Goal: Task Accomplishment & Management: Use online tool/utility

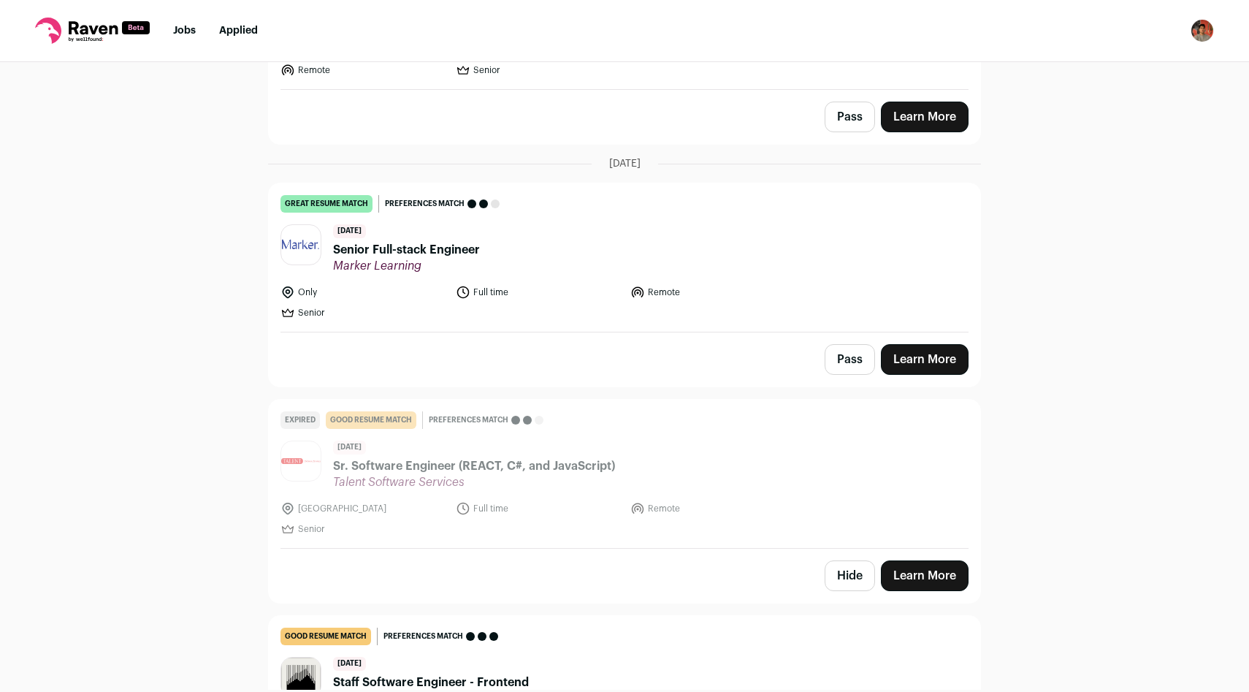
scroll to position [275, 0]
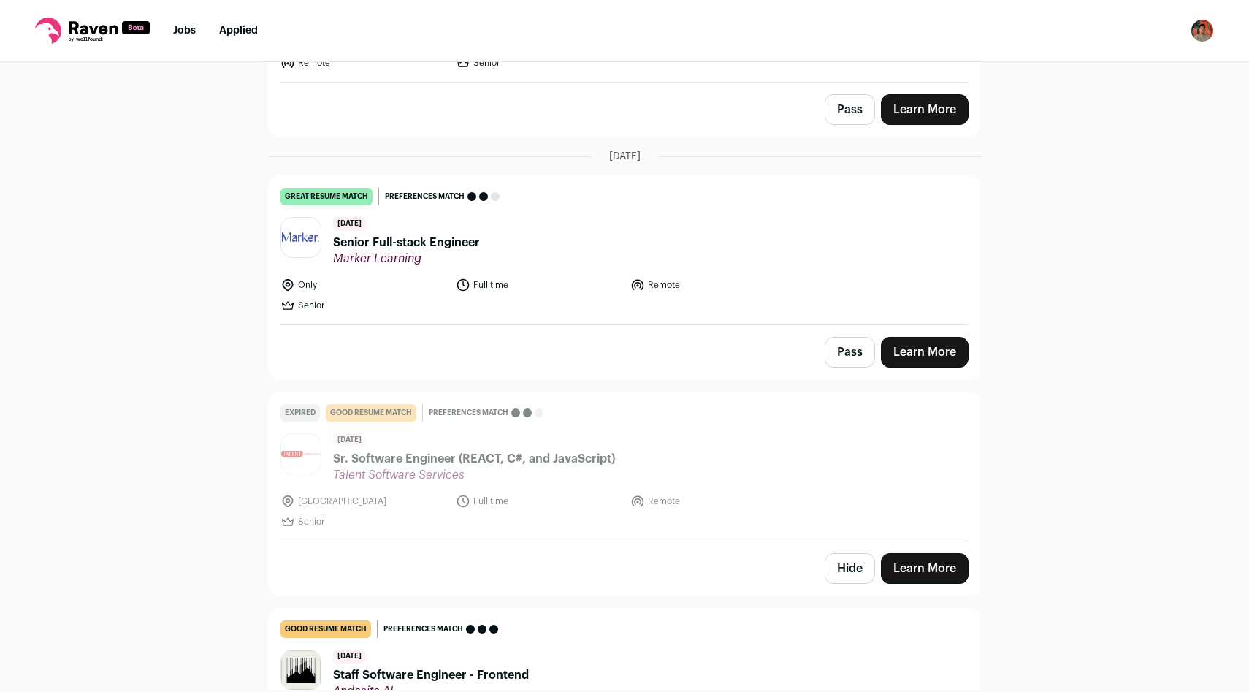
click at [467, 243] on span "Senior Full-stack Engineer" at bounding box center [406, 243] width 147 height 18
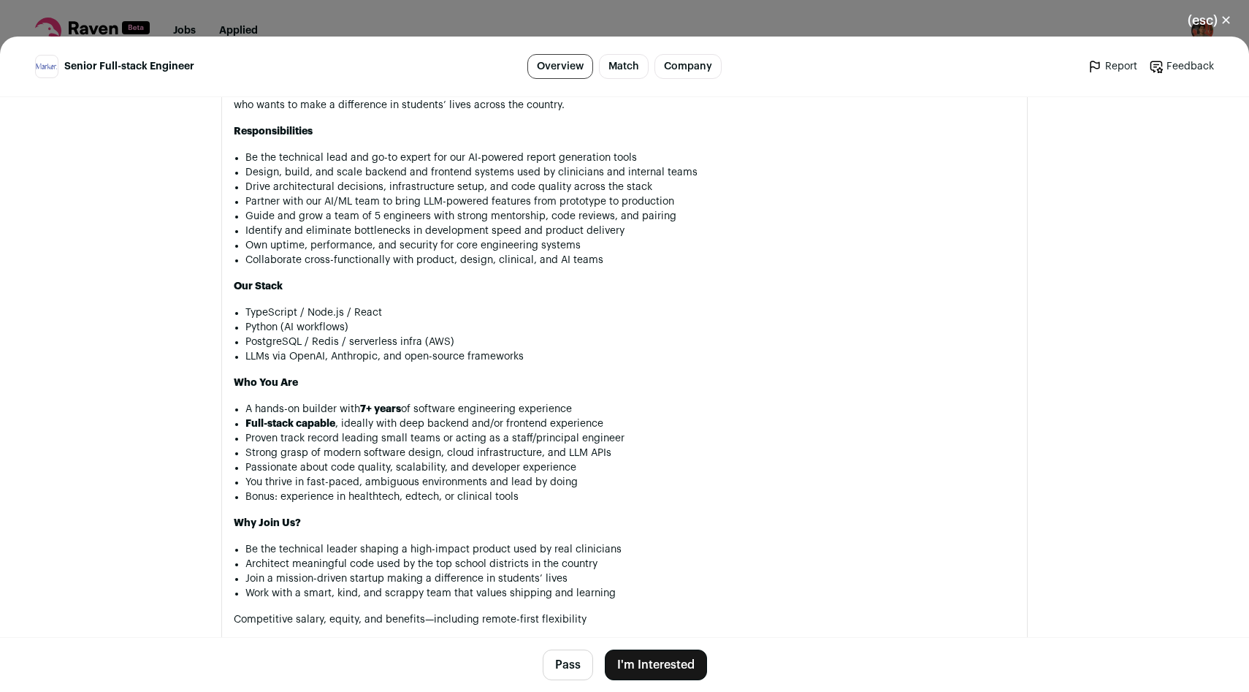
scroll to position [1076, 0]
click at [1206, 18] on button "(esc) ✕" at bounding box center [1209, 20] width 79 height 32
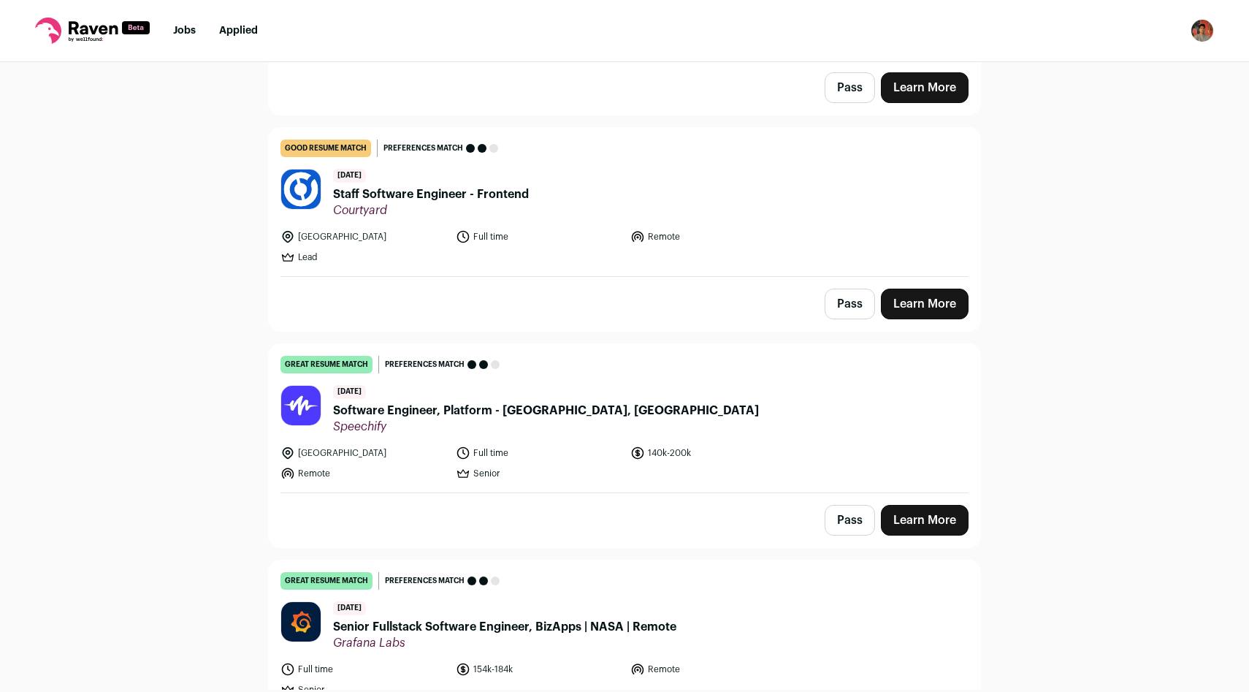
scroll to position [975, 0]
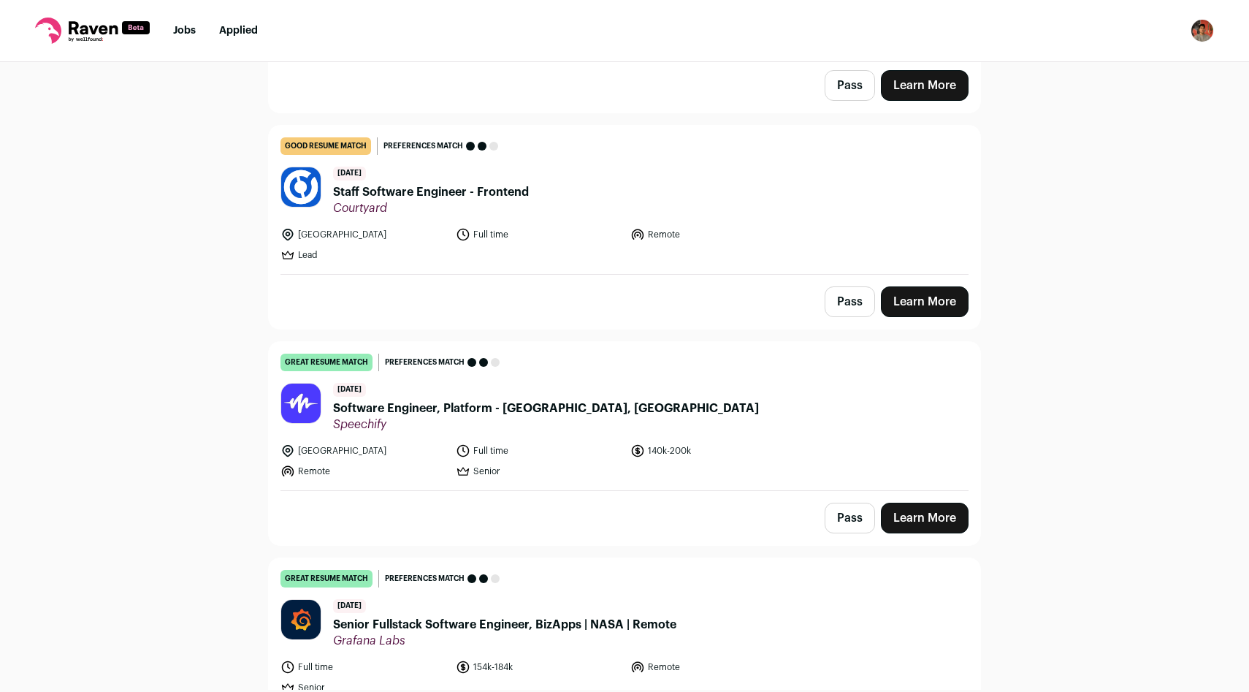
click at [863, 530] on button "Pass" at bounding box center [850, 518] width 50 height 31
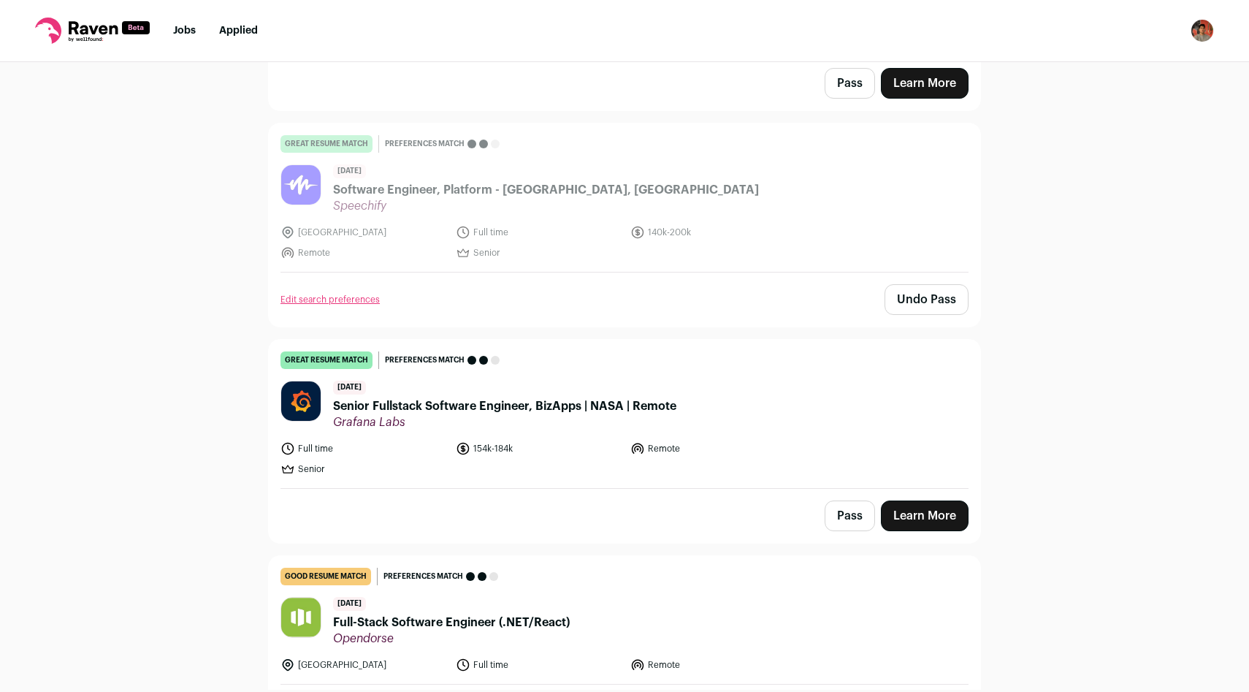
scroll to position [1202, 0]
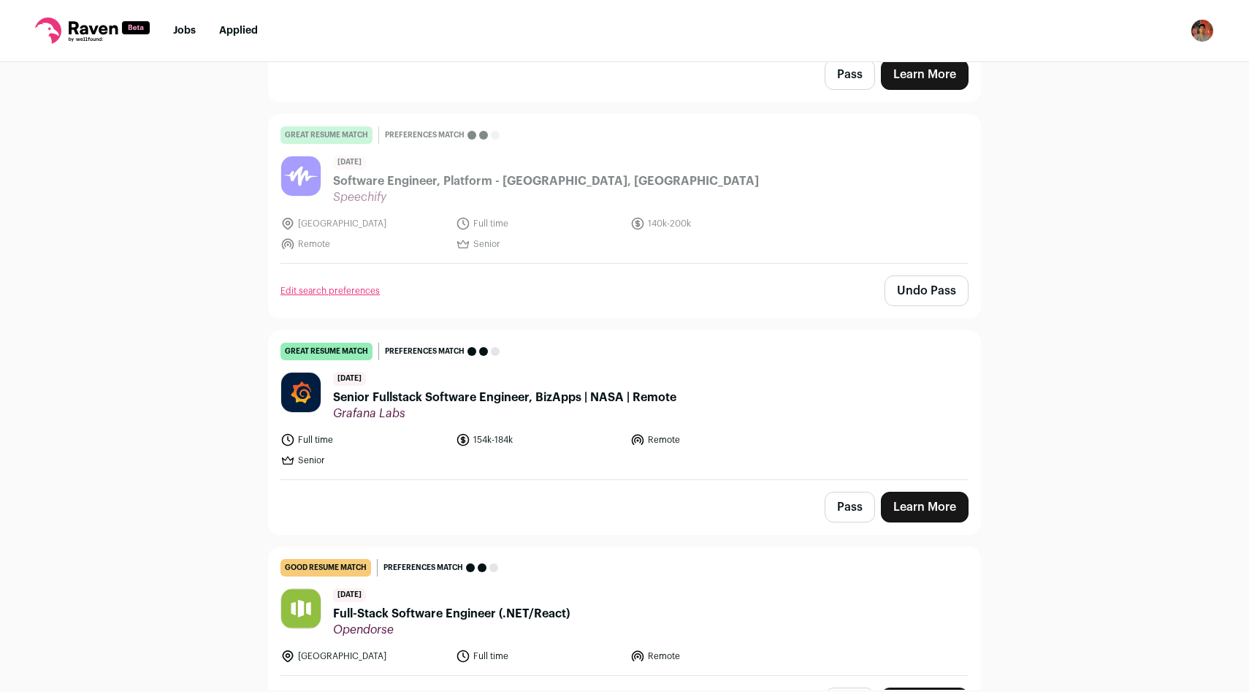
click at [522, 396] on span "Senior Fullstack Software Engineer, BizApps | NASA | Remote" at bounding box center [504, 398] width 343 height 18
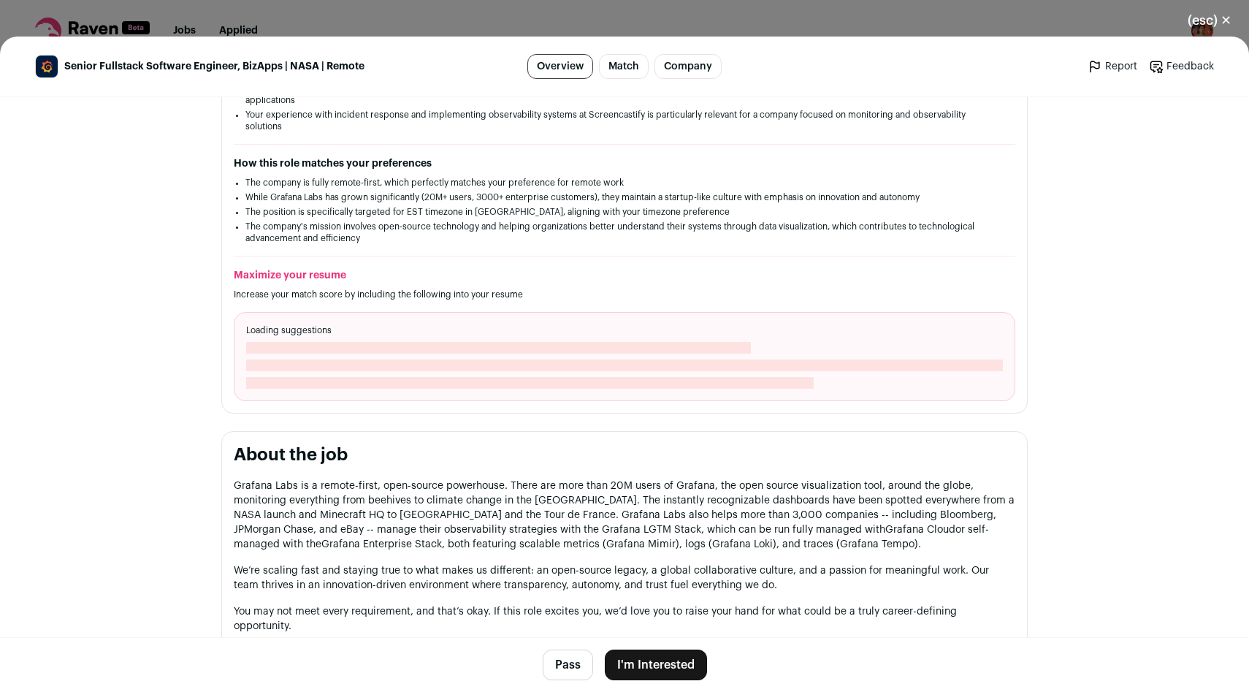
scroll to position [506, 0]
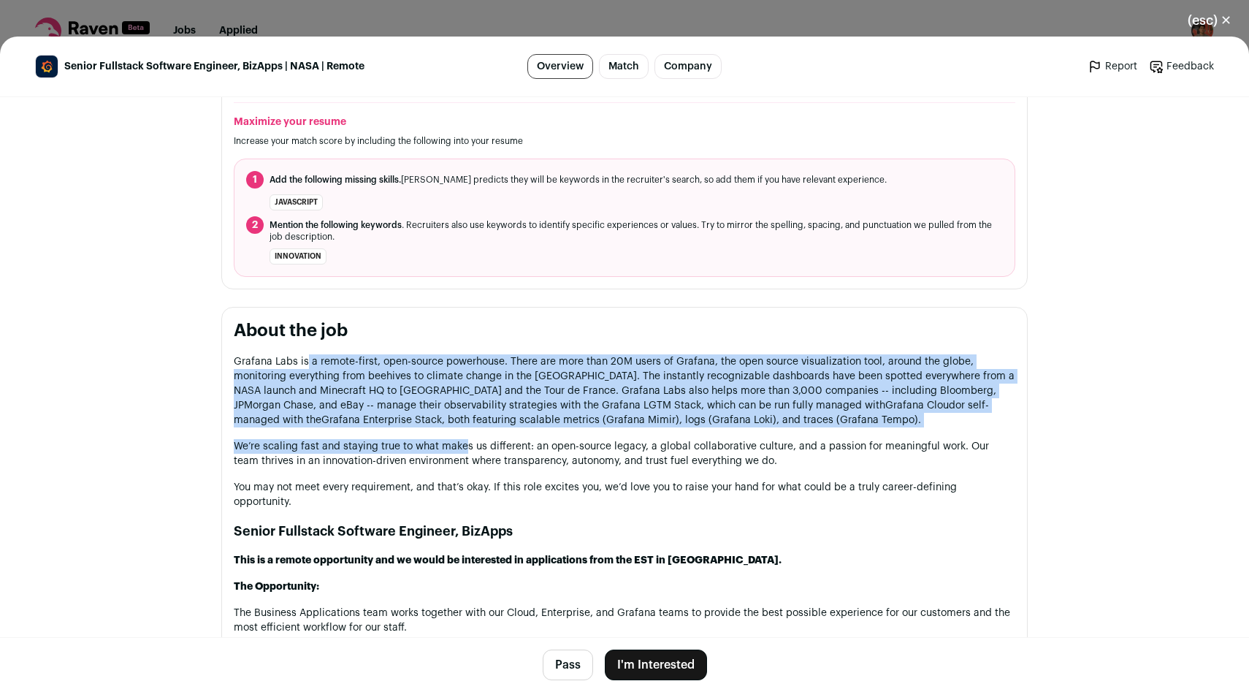
drag, startPoint x: 305, startPoint y: 331, endPoint x: 466, endPoint y: 441, distance: 195.6
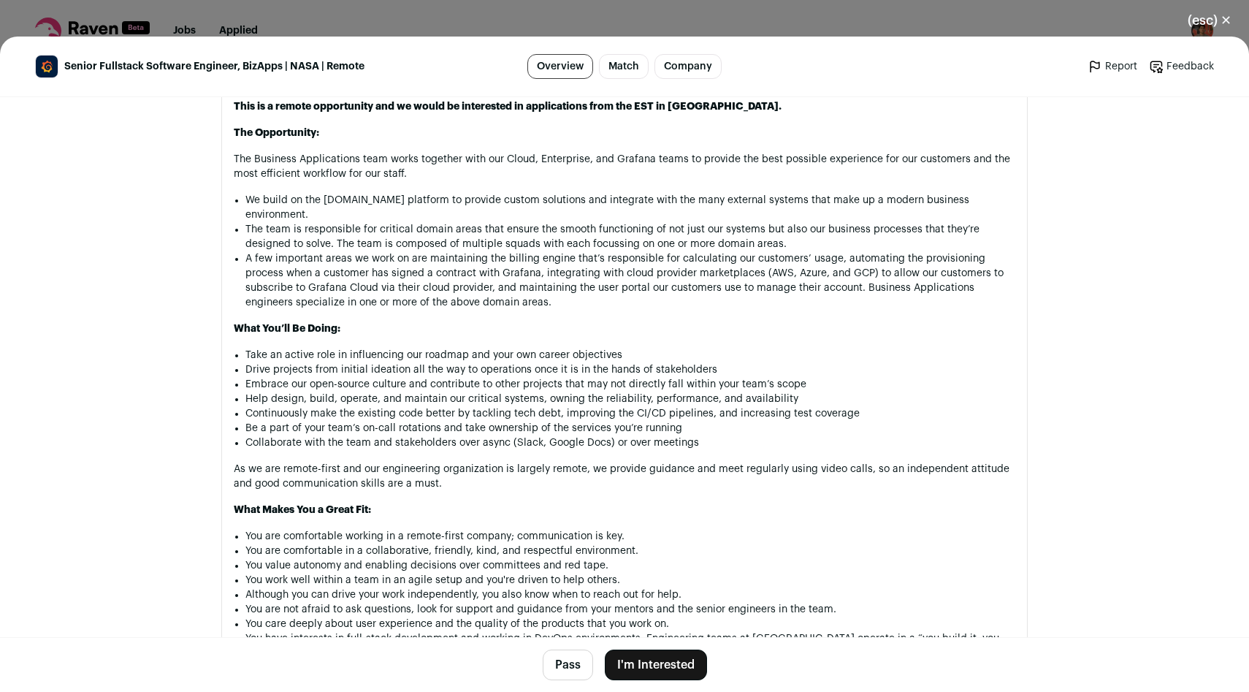
scroll to position [1116, 0]
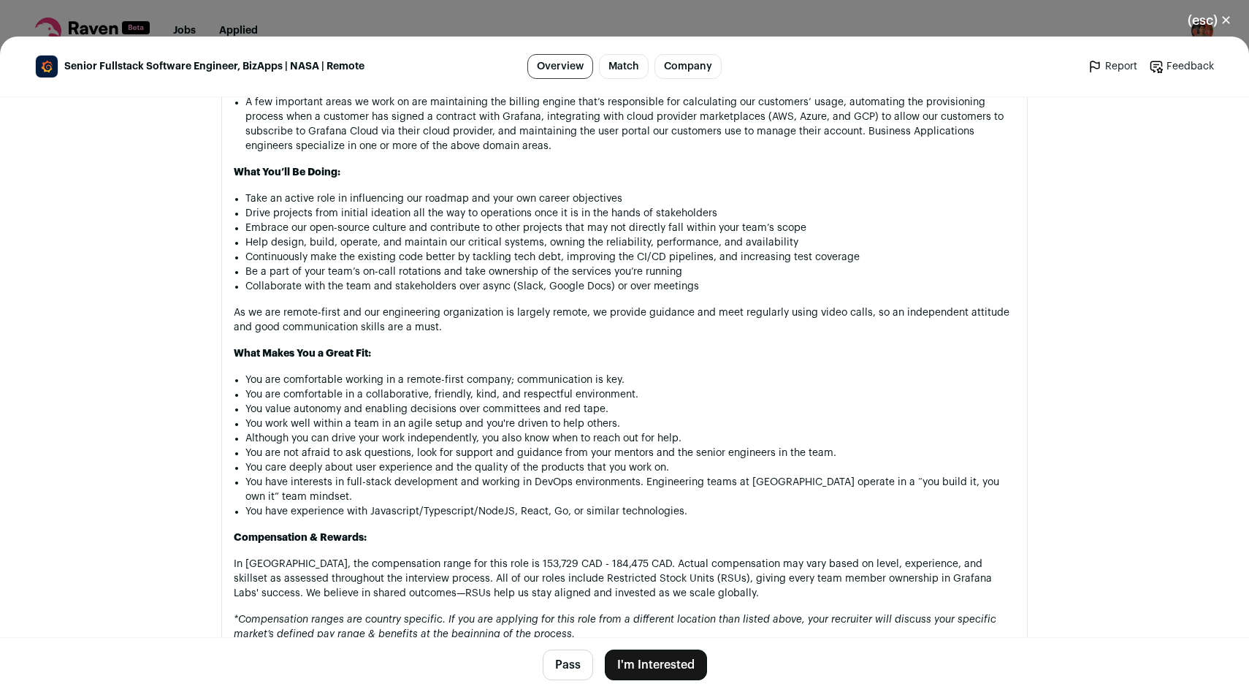
click at [568, 660] on button "Pass" at bounding box center [568, 665] width 50 height 31
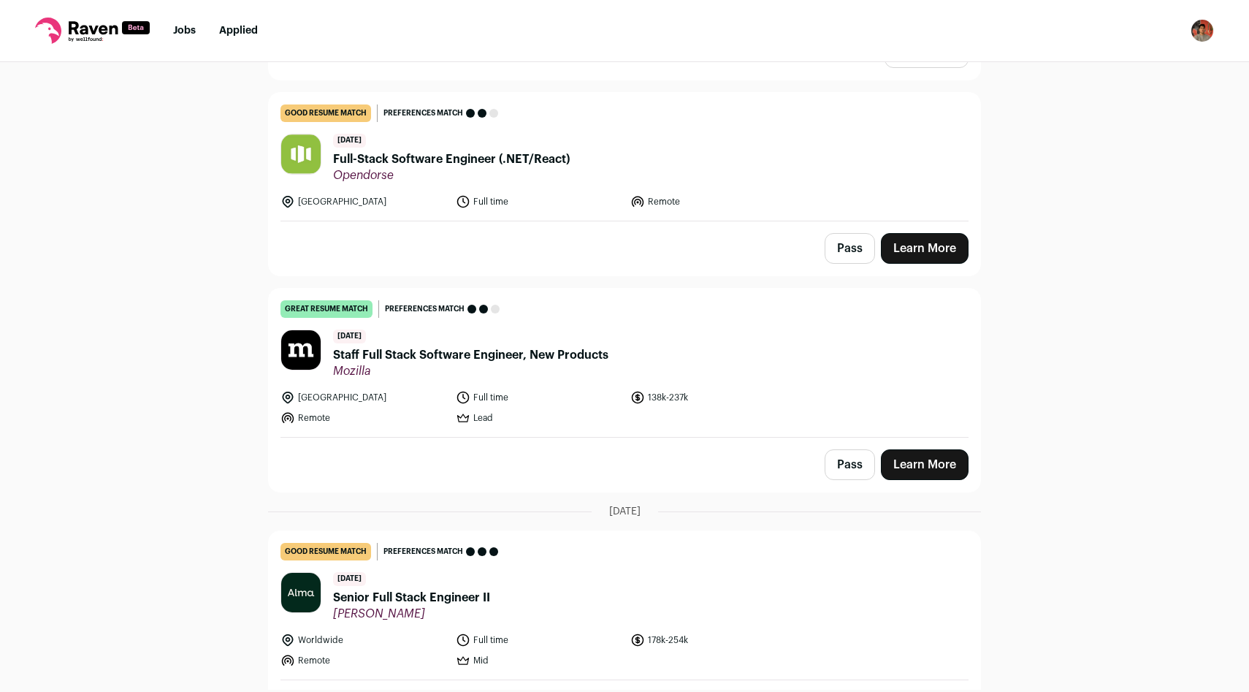
scroll to position [1660, 0]
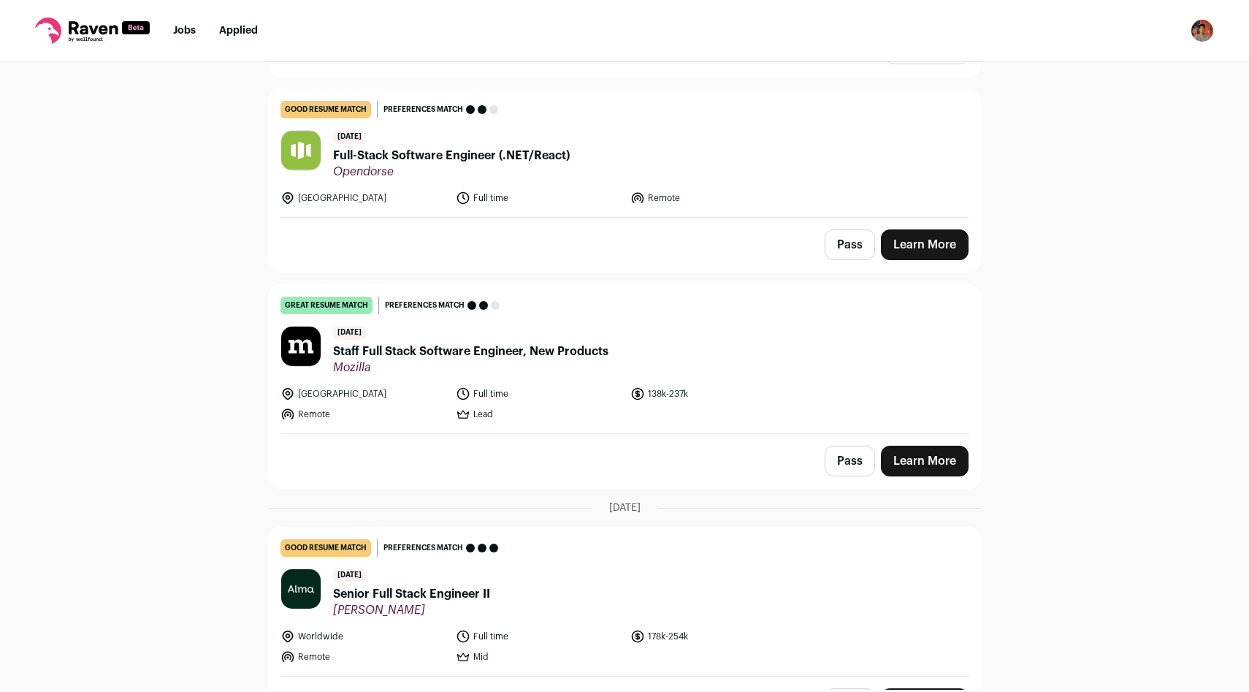
click at [609, 444] on div "Pass Learn More" at bounding box center [625, 461] width 712 height 54
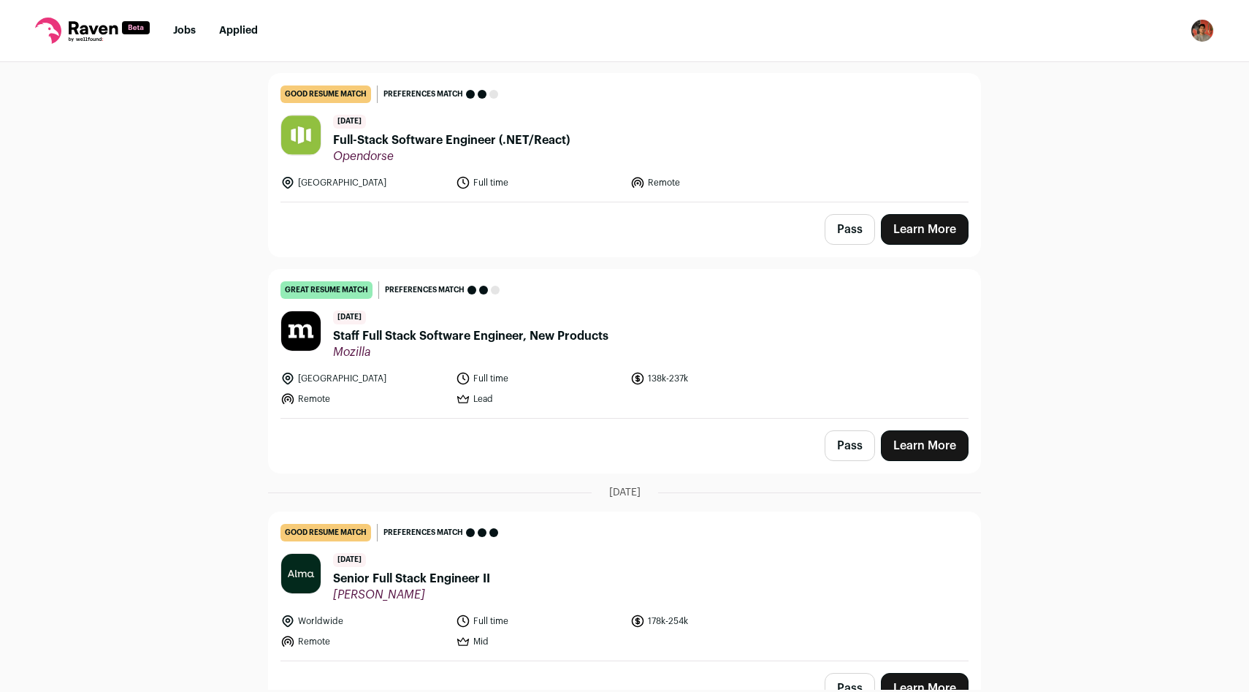
scroll to position [1676, 0]
click at [566, 366] on link "great resume match You meet the must-have requirements, the nice-to-have requir…" at bounding box center [625, 343] width 712 height 148
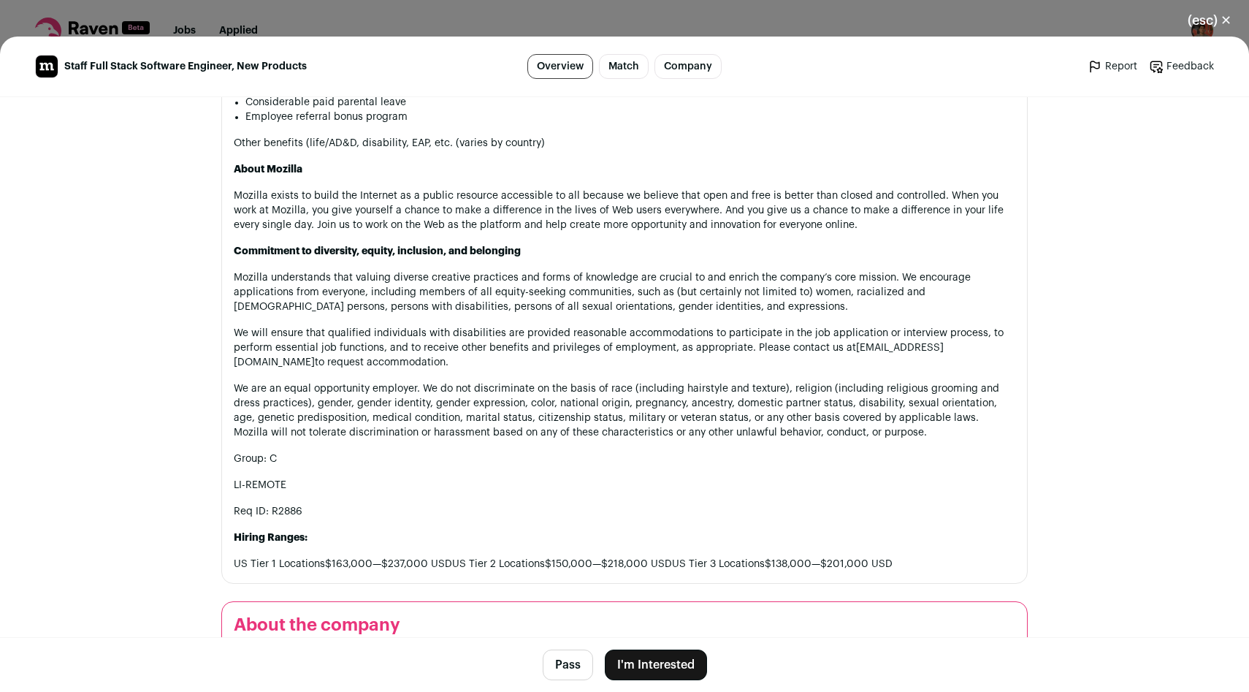
scroll to position [1727, 0]
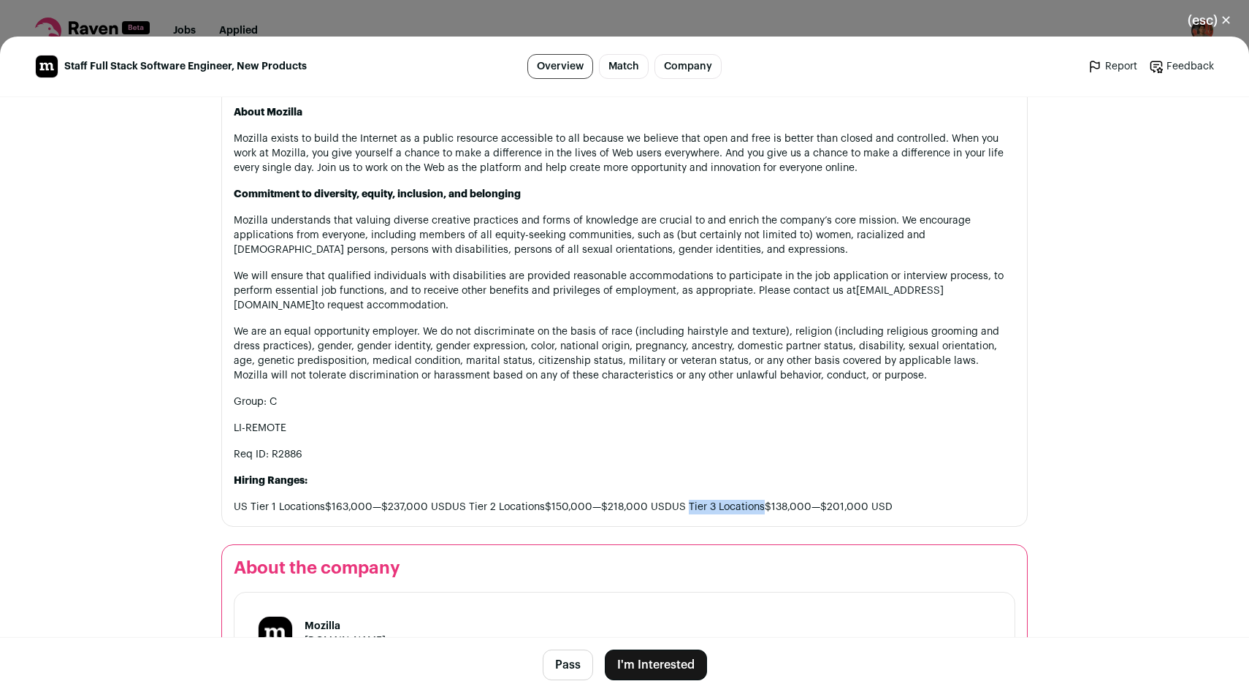
drag, startPoint x: 681, startPoint y: 508, endPoint x: 756, endPoint y: 506, distance: 75.3
click at [756, 506] on p "US Tier 1 Locations$163,000—$237,000 USDUS Tier 2 Locations$150,000—$218,000 US…" at bounding box center [625, 507] width 782 height 15
copy p "Tier 3 Locations"
